Goal: Contribute content: Contribute content

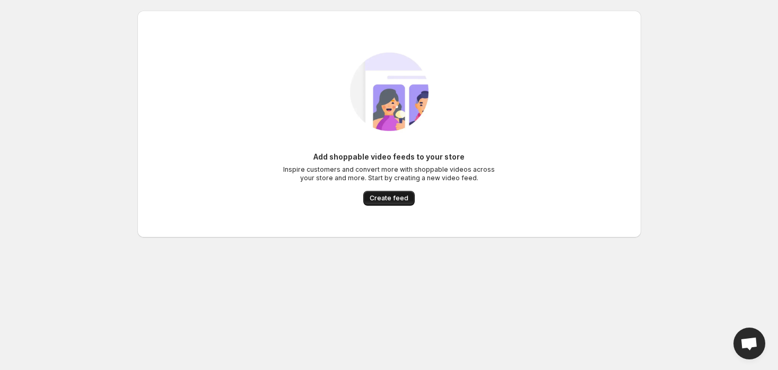
click at [391, 200] on span "Create feed" at bounding box center [388, 198] width 39 height 8
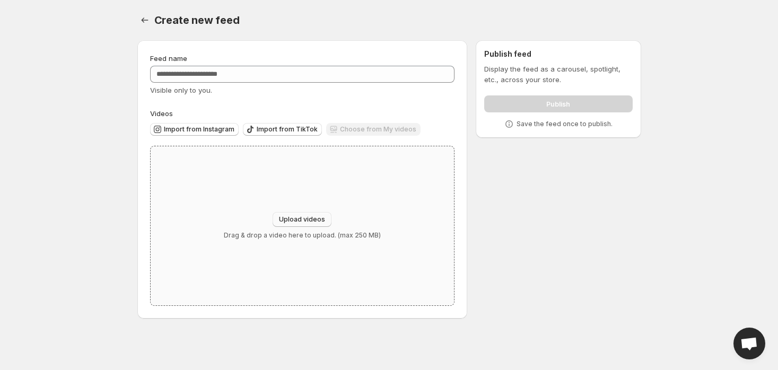
click at [296, 218] on span "Upload videos" at bounding box center [302, 219] width 46 height 8
type input "**********"
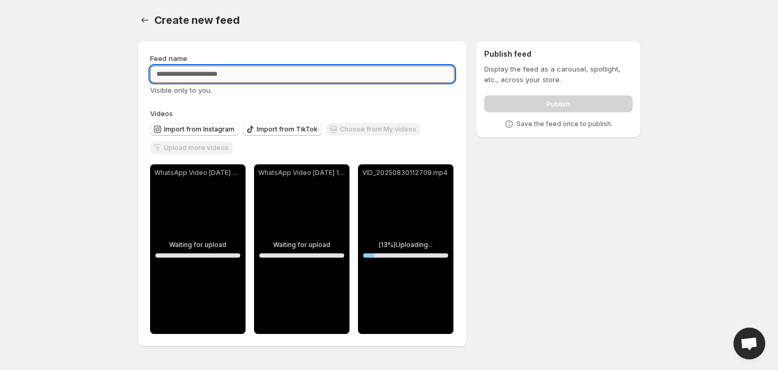
click at [242, 76] on input "Feed name" at bounding box center [302, 74] width 305 height 17
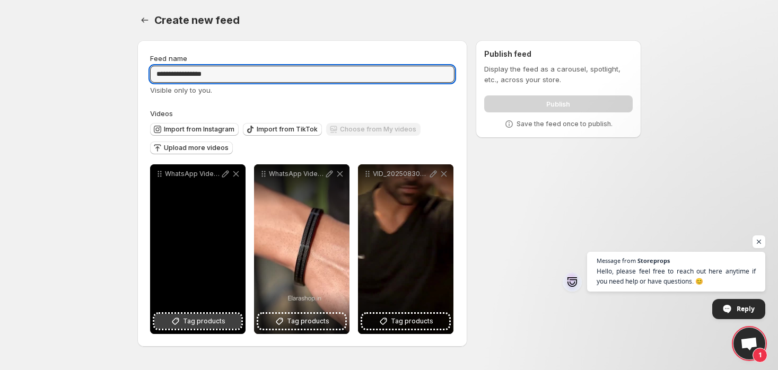
type input "**********"
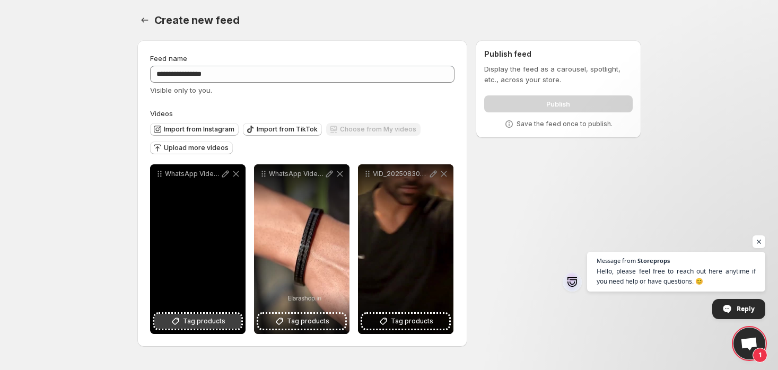
click at [218, 322] on span "Tag products" at bounding box center [204, 321] width 42 height 11
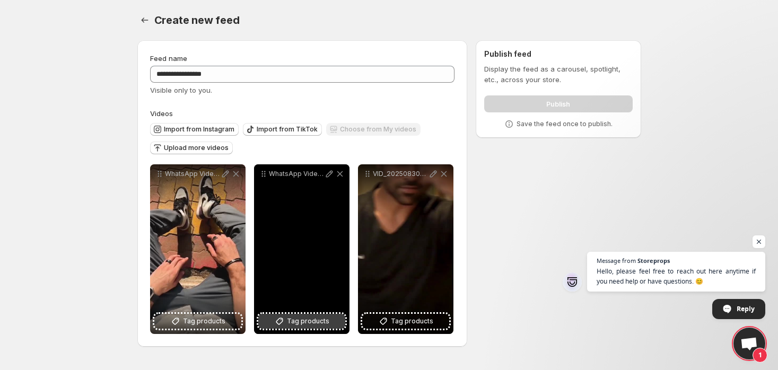
click at [287, 321] on button "Tag products" at bounding box center [301, 321] width 87 height 15
click at [305, 322] on span "Tag products" at bounding box center [308, 321] width 42 height 11
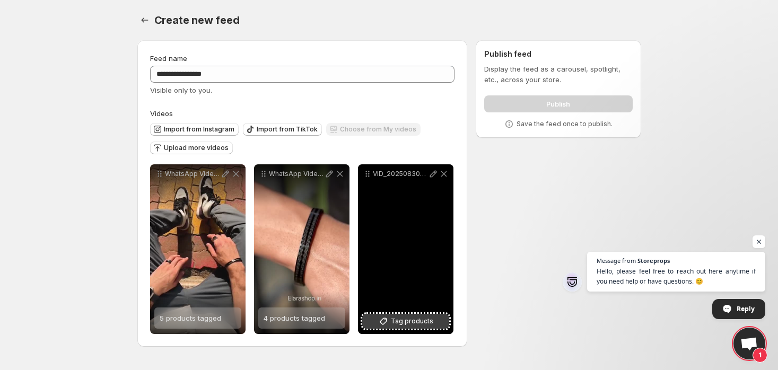
click at [408, 325] on span "Tag products" at bounding box center [412, 321] width 42 height 11
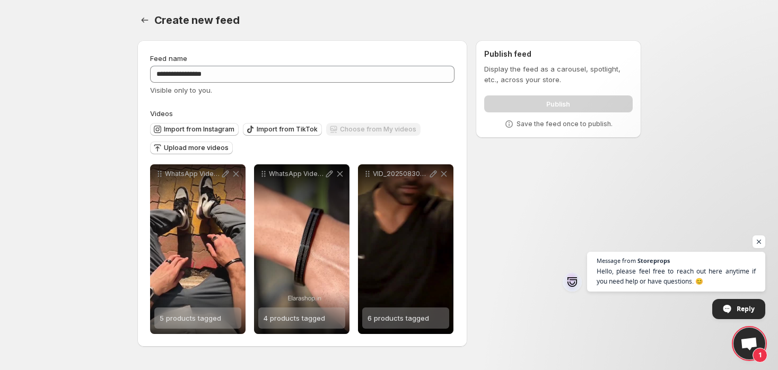
click at [515, 98] on div "Publish" at bounding box center [558, 101] width 148 height 21
click at [568, 104] on div "Publish" at bounding box center [558, 101] width 148 height 21
drag, startPoint x: 503, startPoint y: 67, endPoint x: 558, endPoint y: 72, distance: 55.3
click at [558, 72] on div "Publish feed Display the feed as a carousel, spotlight, etc., across your store…" at bounding box center [558, 89] width 148 height 81
click at [764, 237] on span "Open chat" at bounding box center [758, 241] width 13 height 13
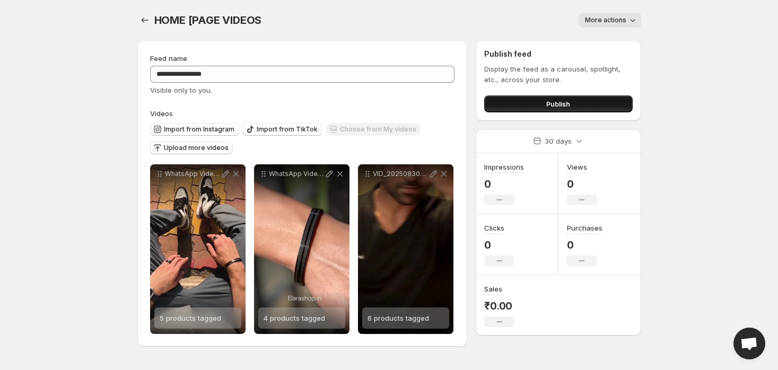
click at [508, 99] on button "Publish" at bounding box center [558, 103] width 148 height 17
